Goal: Task Accomplishment & Management: Manage account settings

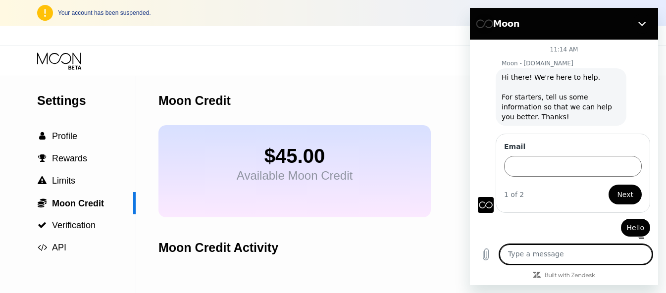
scroll to position [2, 0]
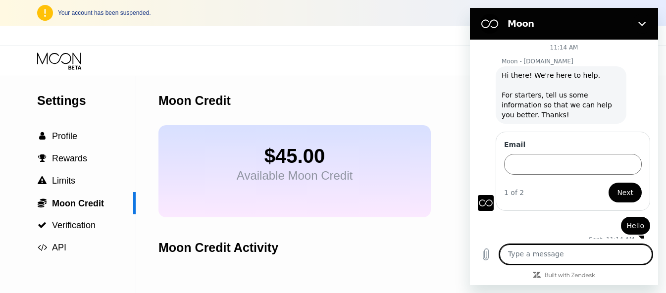
click at [52, 59] on icon at bounding box center [60, 60] width 46 height 17
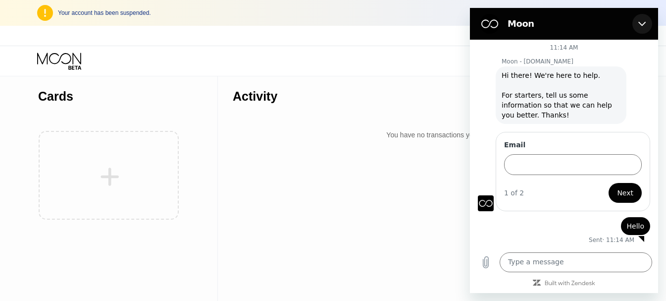
click at [638, 25] on icon "Close" at bounding box center [642, 24] width 8 height 8
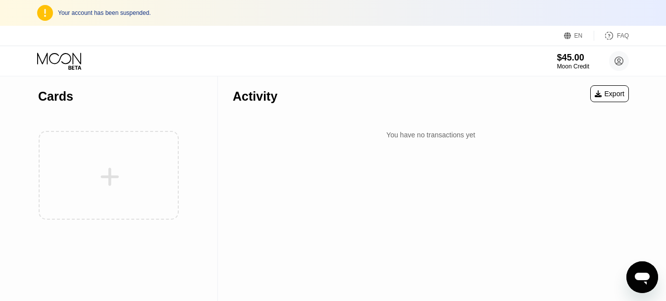
click at [610, 90] on div "Export" at bounding box center [610, 94] width 30 height 8
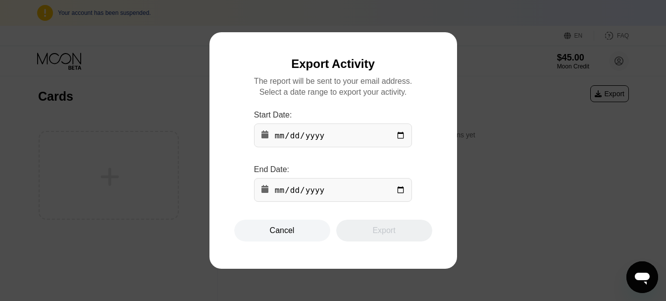
click at [289, 232] on div "Cancel" at bounding box center [282, 230] width 25 height 10
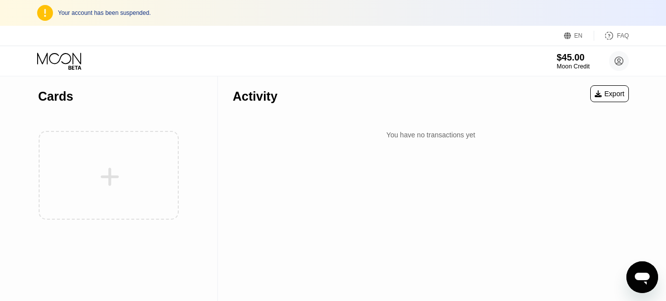
click at [569, 67] on div "Moon Credit" at bounding box center [573, 66] width 33 height 7
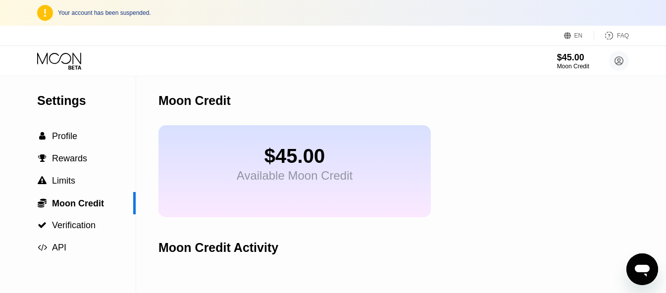
click at [283, 175] on div "Available Moon Credit" at bounding box center [295, 176] width 116 height 14
